Goal: Navigation & Orientation: Go to known website

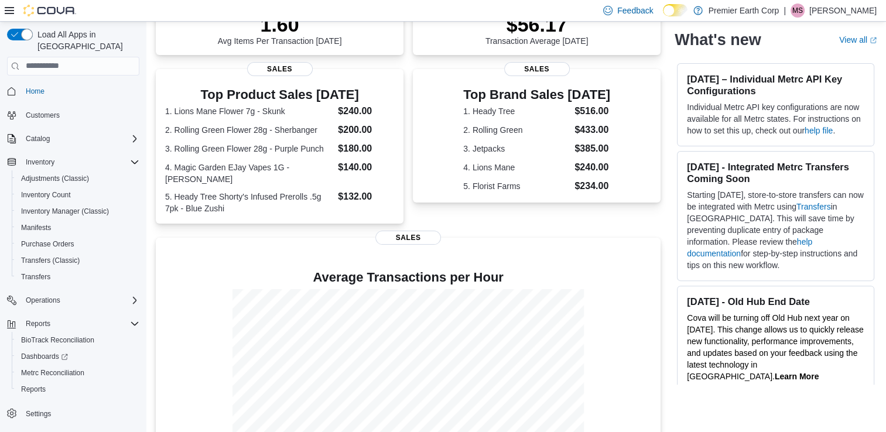
scroll to position [285, 0]
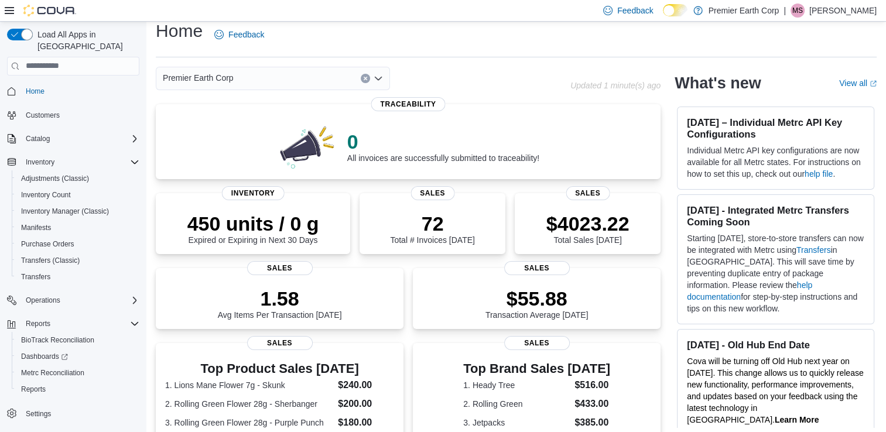
scroll to position [2, 0]
